Goal: Find specific page/section: Find specific page/section

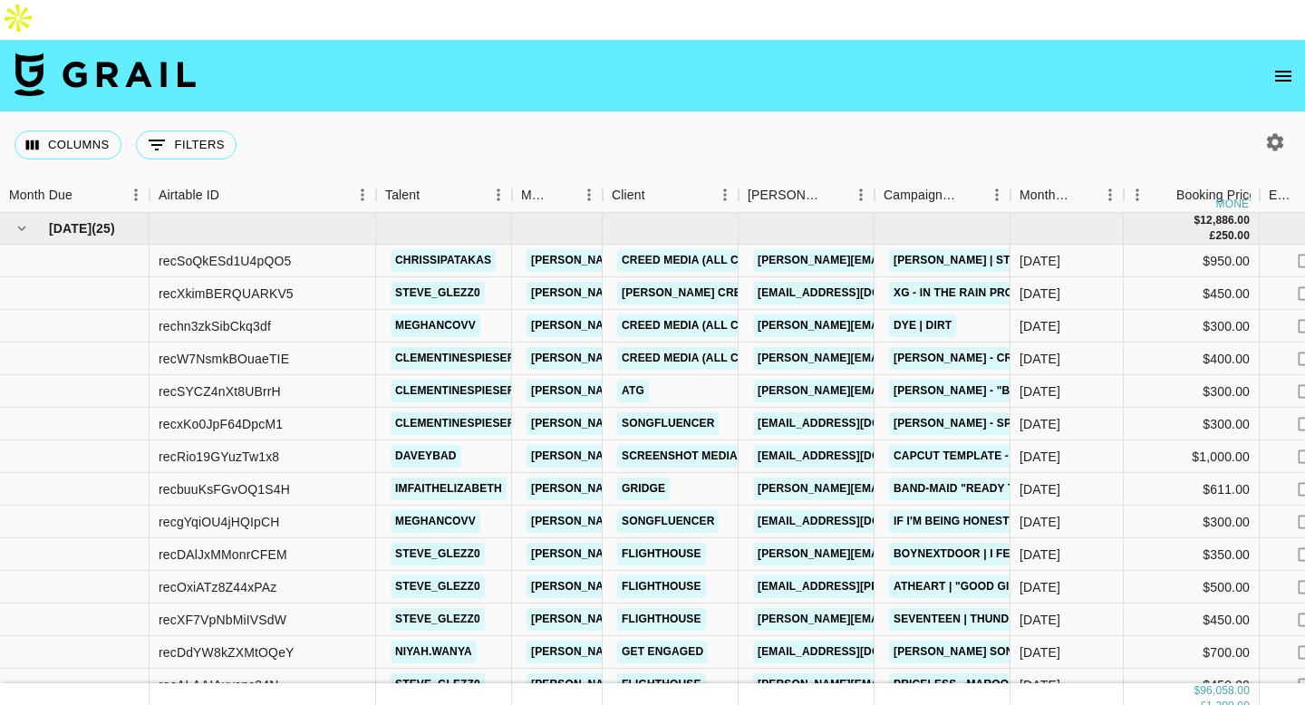
click at [1282, 65] on icon "open drawer" at bounding box center [1283, 76] width 22 height 22
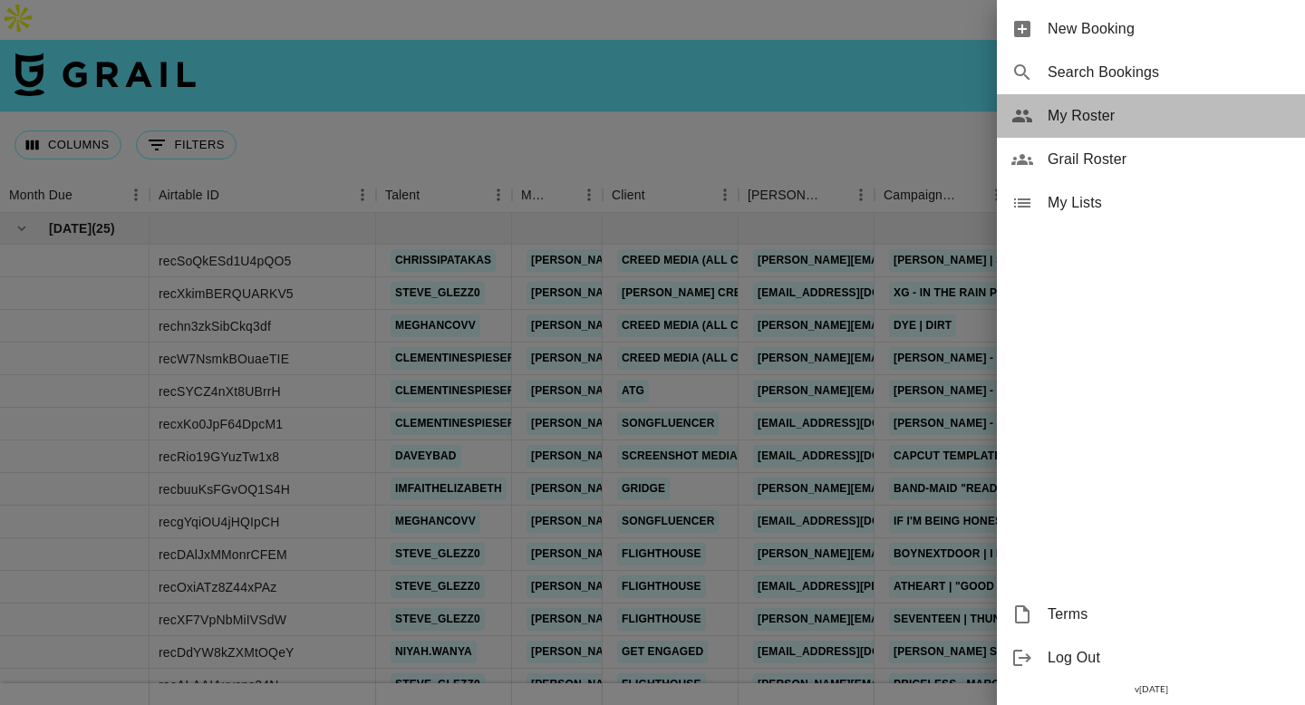
click at [1084, 118] on span "My Roster" at bounding box center [1169, 116] width 243 height 22
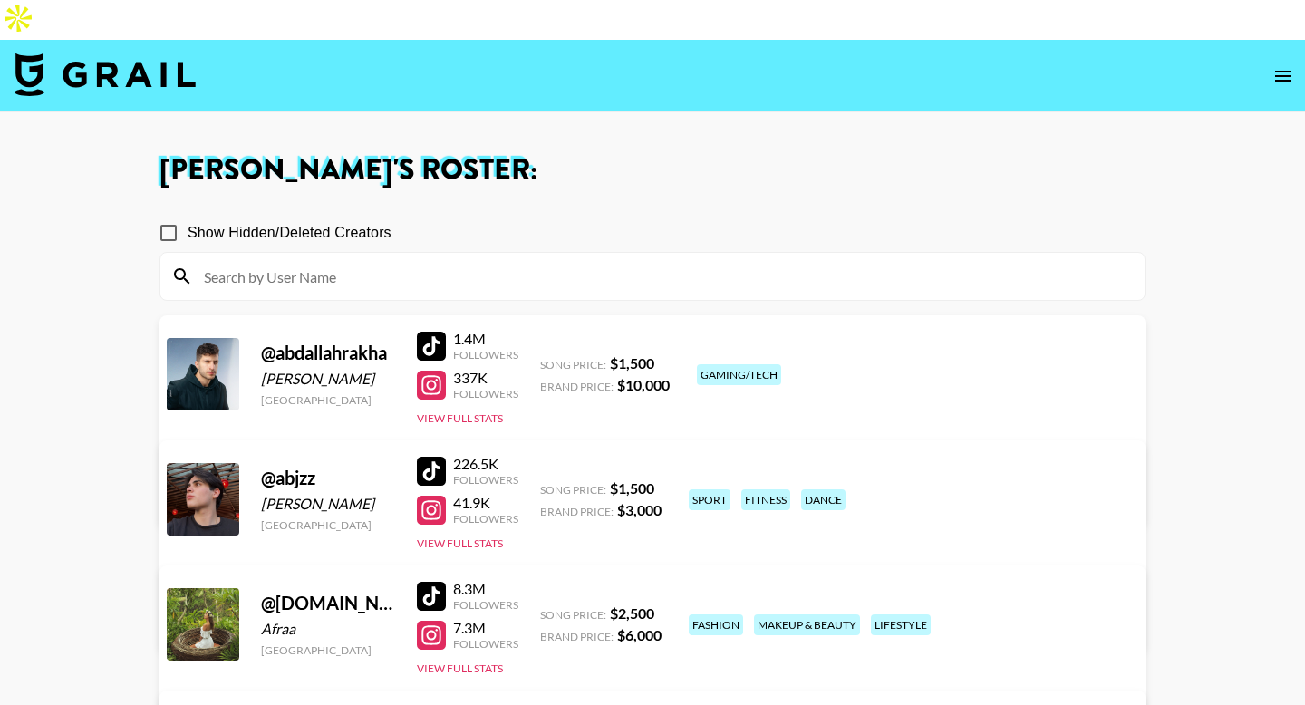
click at [1281, 71] on icon "open drawer" at bounding box center [1283, 76] width 16 height 11
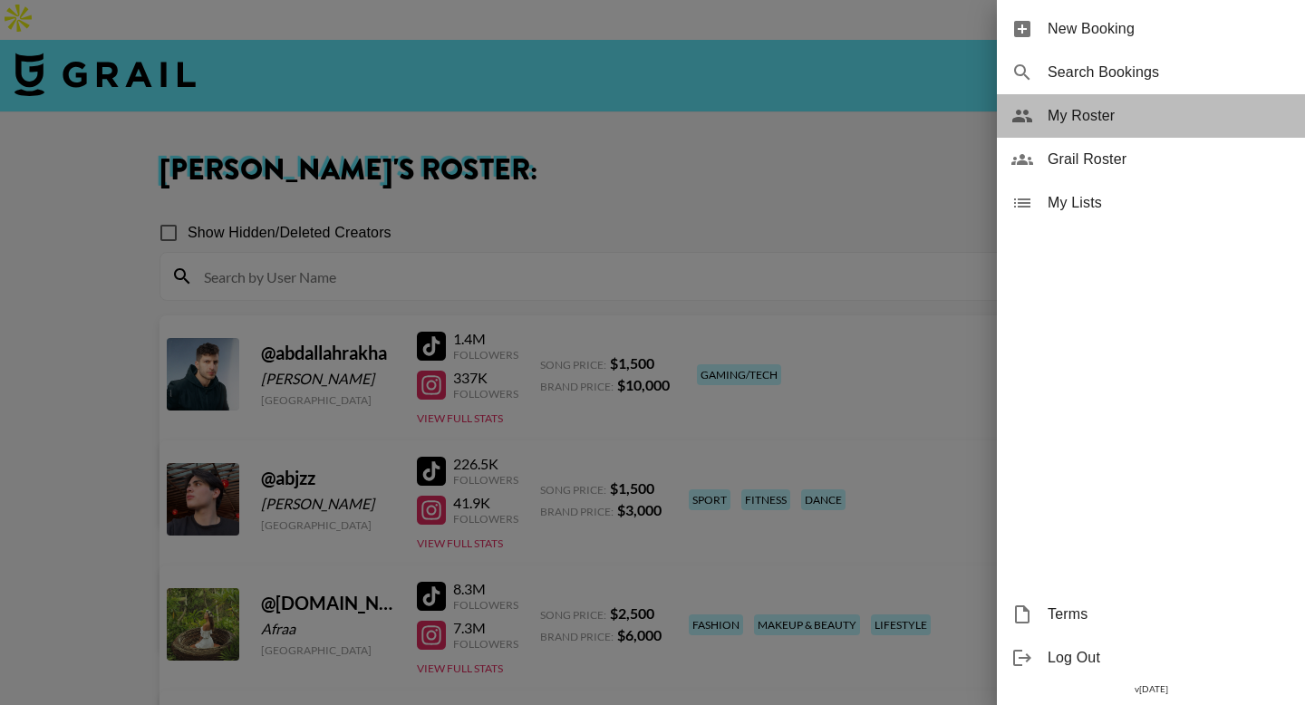
click at [1094, 116] on span "My Roster" at bounding box center [1169, 116] width 243 height 22
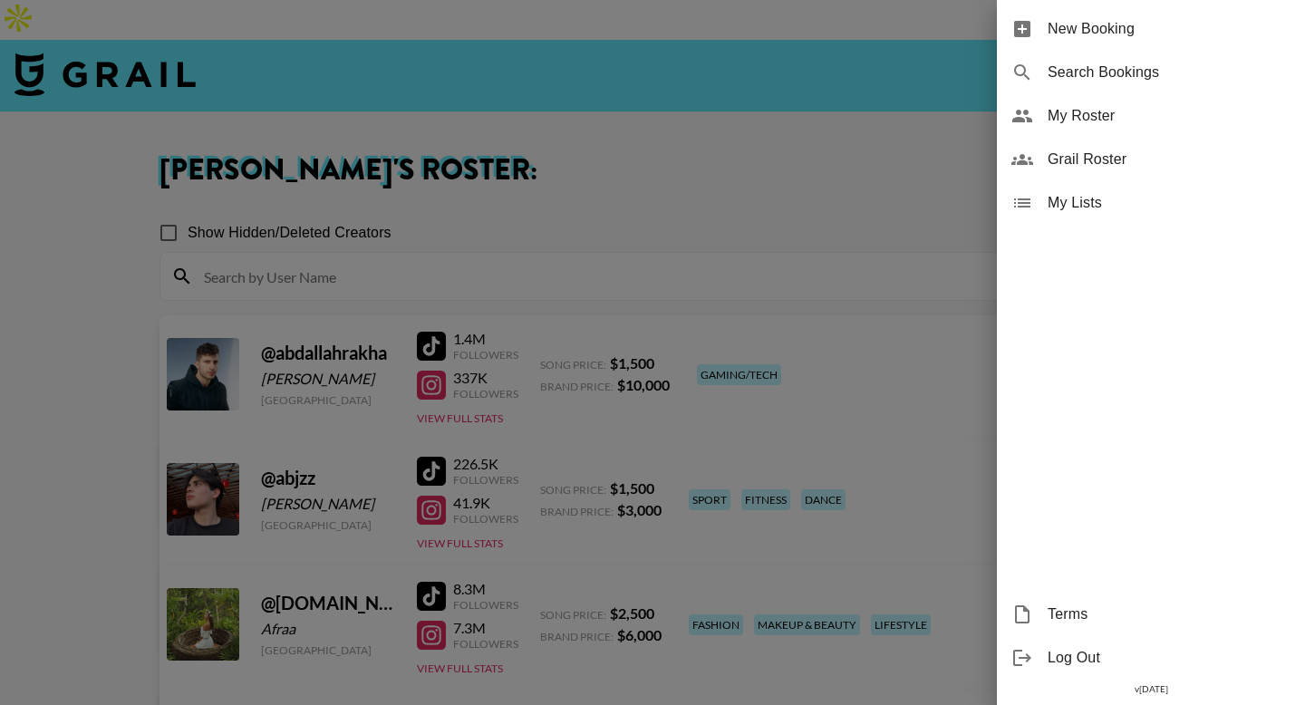
click at [47, 223] on div at bounding box center [652, 352] width 1305 height 705
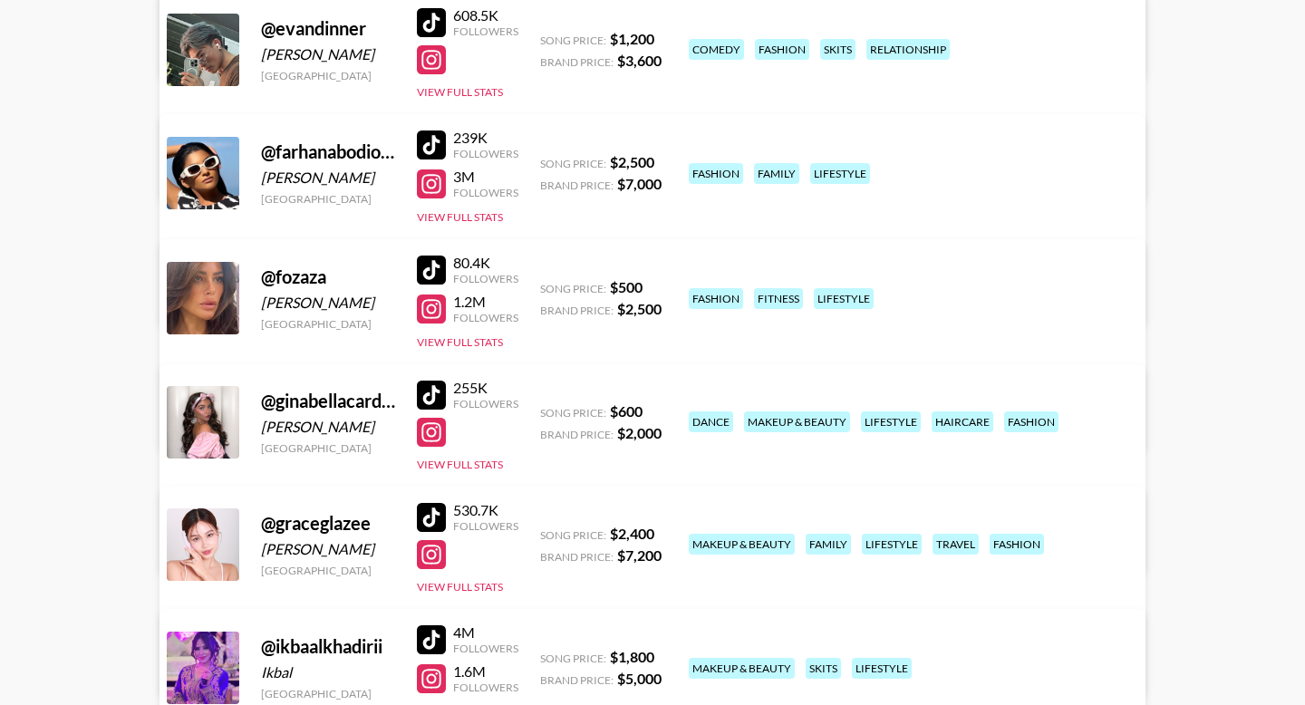
scroll to position [2908, 0]
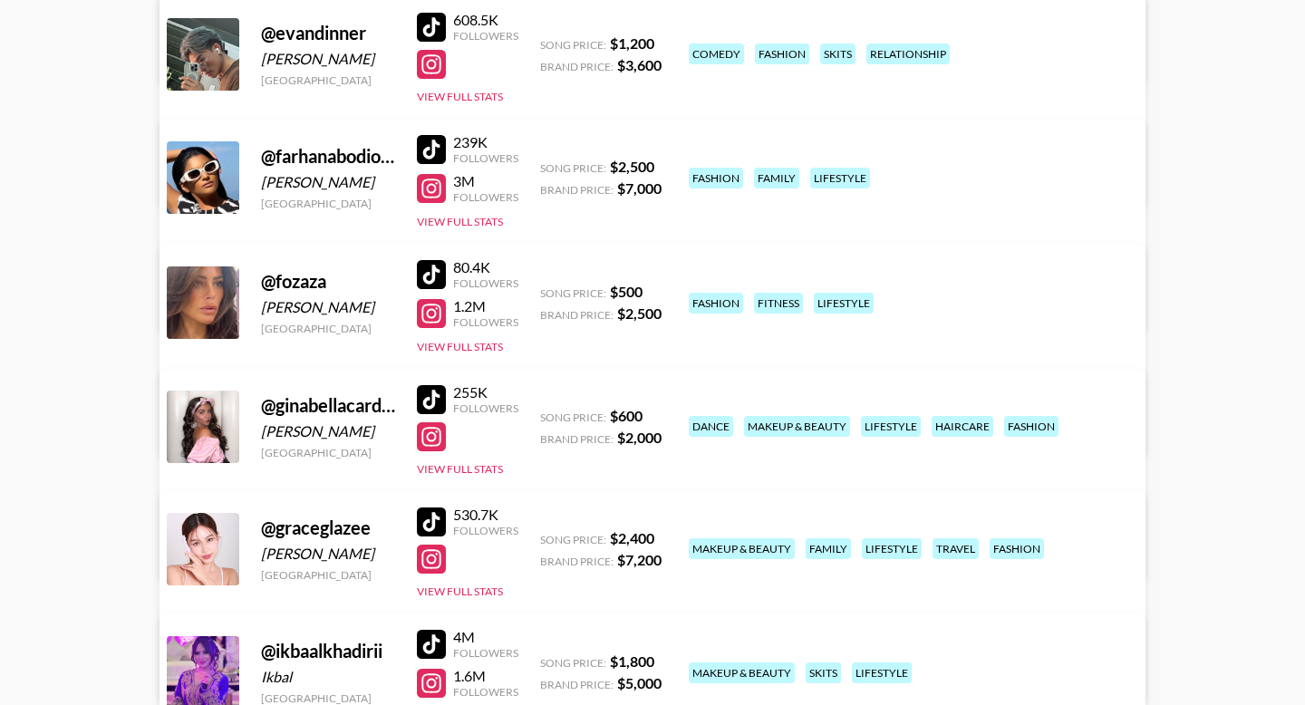
click at [291, 145] on div "@ farhanabodiofficial" at bounding box center [328, 156] width 134 height 23
click at [311, 145] on div "@ farhanabodiofficial" at bounding box center [328, 156] width 134 height 23
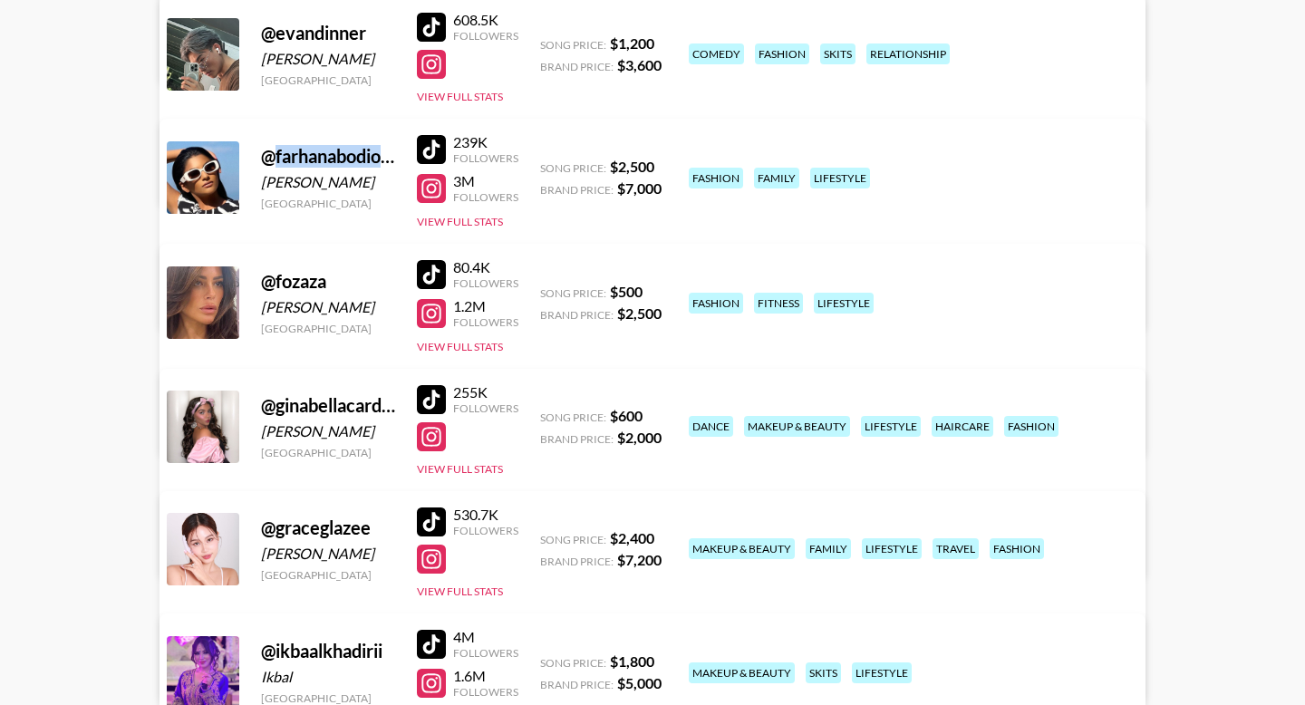
click at [330, 145] on div "@ farhanabodiofficial" at bounding box center [328, 156] width 134 height 23
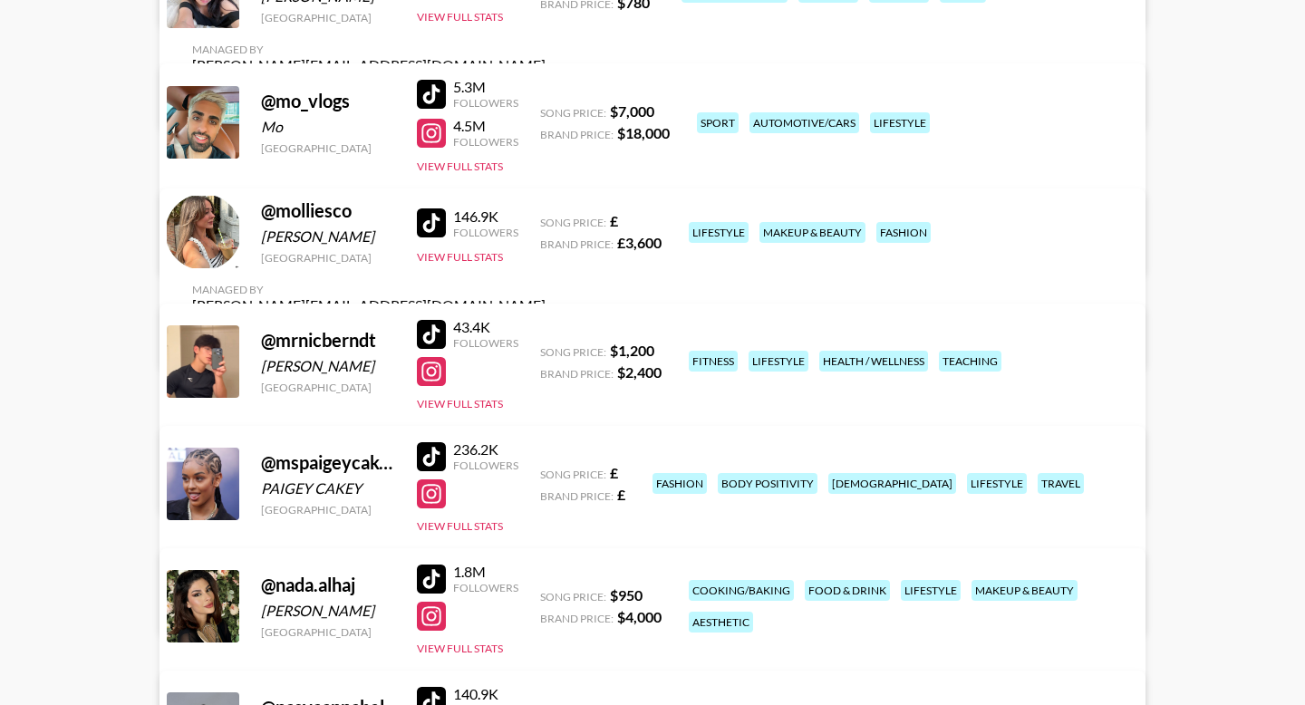
scroll to position [6078, 0]
